Goal: Navigation & Orientation: Find specific page/section

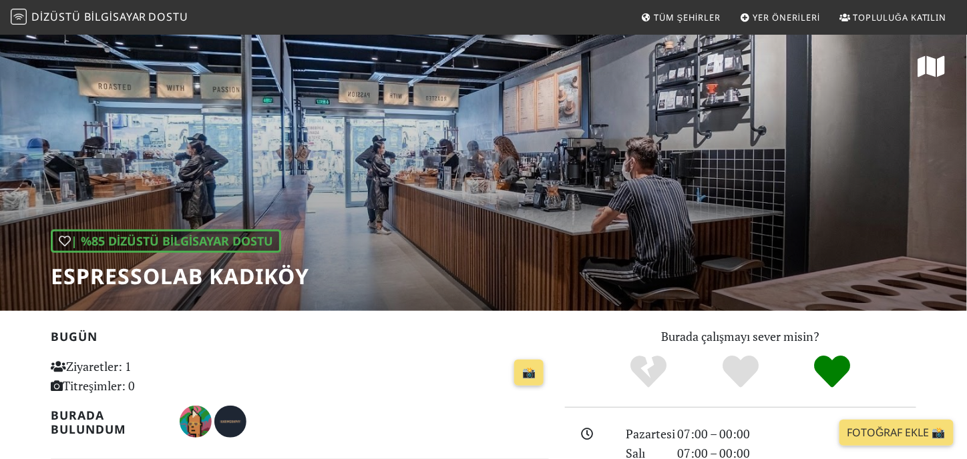
click at [780, 18] on font "Yer Önerileri" at bounding box center [786, 17] width 67 height 12
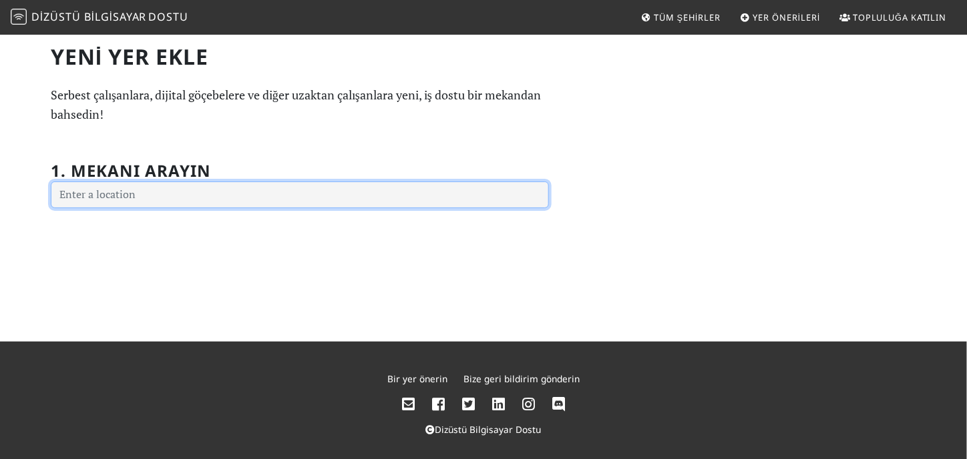
click at [115, 197] on input "text" at bounding box center [300, 195] width 498 height 27
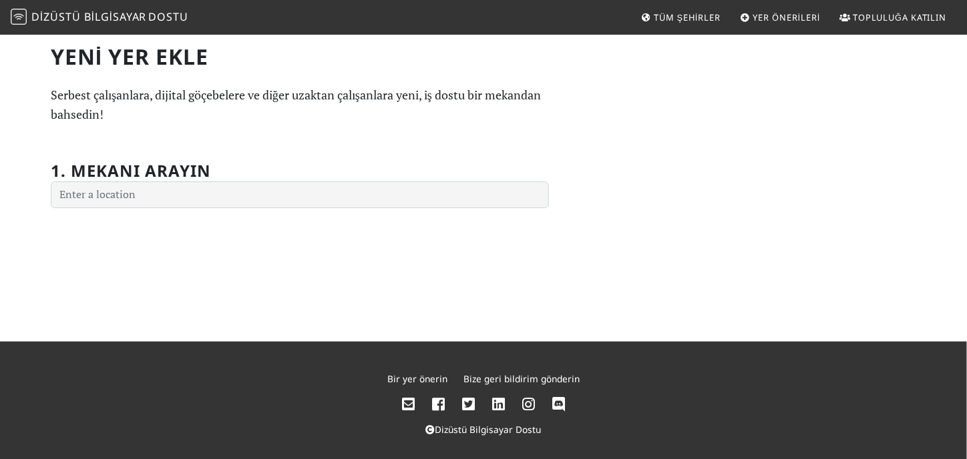
click at [173, 252] on div "Yeni Yer Ekle Serbest çalışanlara, dijital göçebelere ve diğer uzaktan çalışanl…" at bounding box center [483, 187] width 967 height 308
click at [685, 12] on font "Tüm Şehirler" at bounding box center [687, 17] width 67 height 12
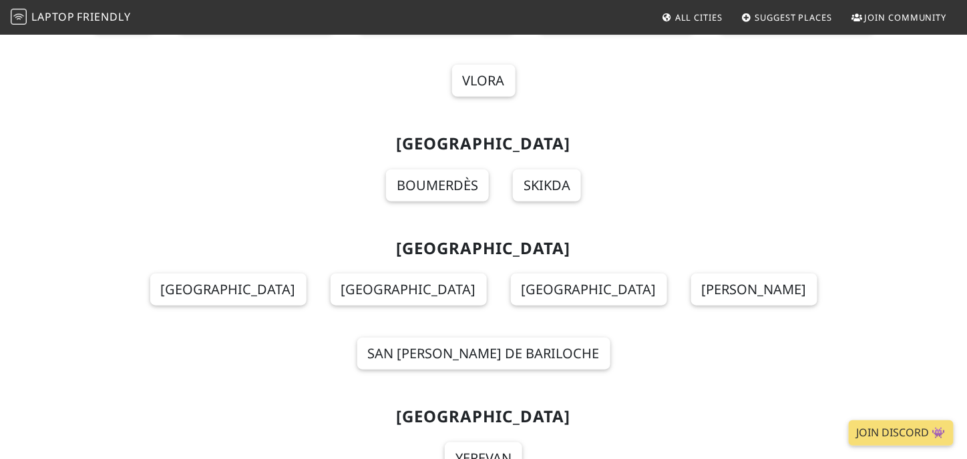
scroll to position [401, 0]
